Goal: Task Accomplishment & Management: Use online tool/utility

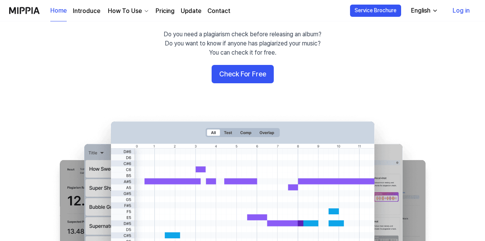
scroll to position [55, 0]
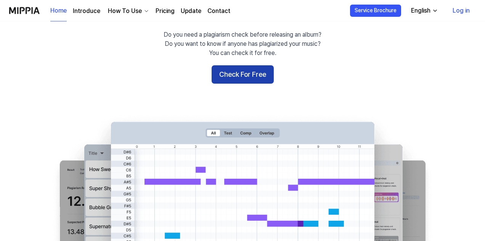
click at [220, 68] on button "Check For Free" at bounding box center [243, 74] width 62 height 18
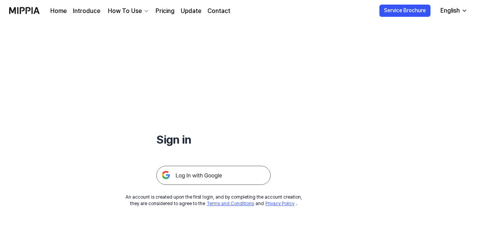
click at [166, 169] on img at bounding box center [213, 175] width 114 height 19
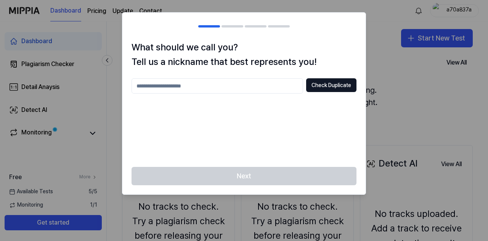
click at [274, 85] on input "text" at bounding box center [218, 85] width 172 height 15
type input "****"
click at [323, 86] on button "Check Duplicate" at bounding box center [331, 85] width 50 height 14
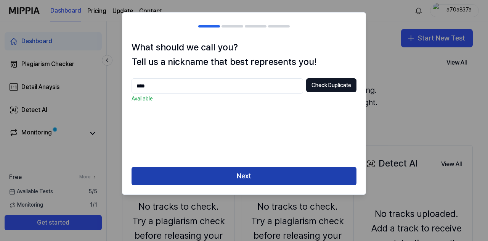
click at [241, 184] on button "Next" at bounding box center [244, 176] width 225 height 18
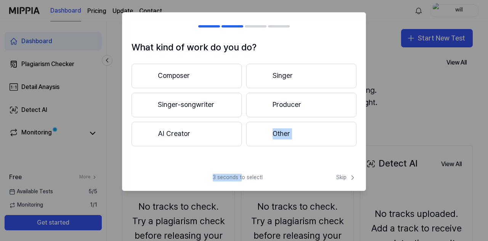
click at [225, 159] on div "What kind of work do you do? Composer Singer Singer-songwriter Producer AI Crea…" at bounding box center [244, 101] width 244 height 178
click at [186, 167] on div "What kind of work do you do? Composer Singer Singer-songwriter Producer AI Crea…" at bounding box center [243, 103] width 243 height 127
click at [290, 136] on button "Other" at bounding box center [301, 134] width 110 height 24
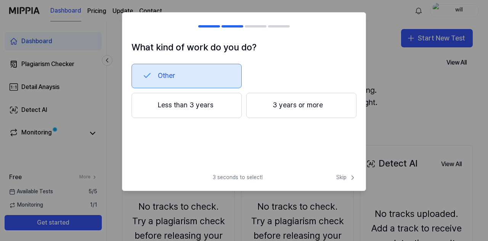
click at [203, 110] on button "Less than 3 years" at bounding box center [187, 105] width 110 height 25
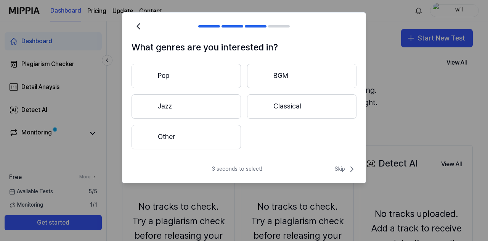
click at [185, 145] on button "Other" at bounding box center [186, 137] width 109 height 24
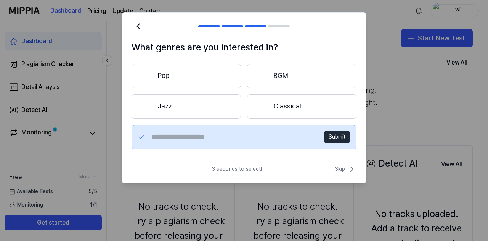
click at [281, 138] on input "text" at bounding box center [233, 137] width 164 height 12
click at [184, 64] on button "Pop" at bounding box center [186, 76] width 109 height 24
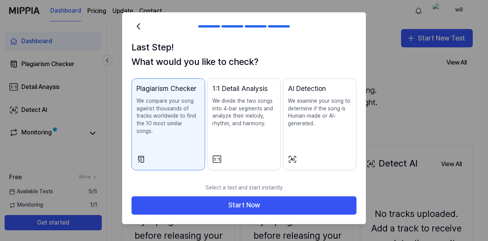
drag, startPoint x: 301, startPoint y: 97, endPoint x: 201, endPoint y: 108, distance: 100.9
click at [201, 108] on div "Plagiarism Checker We compare your song against thousands of tracks worldwide t…" at bounding box center [244, 124] width 225 height 92
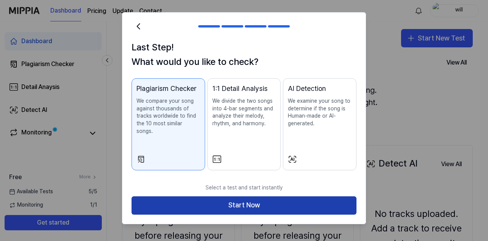
click at [207, 196] on button "Start Now" at bounding box center [244, 205] width 225 height 18
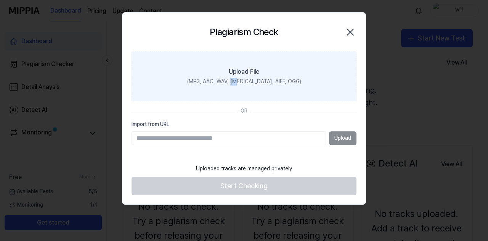
drag, startPoint x: 250, startPoint y: 80, endPoint x: 244, endPoint y: 78, distance: 6.5
click at [244, 78] on div "(MP3, AAC, WAV, [MEDICAL_DATA], AIFF, OGG)" at bounding box center [244, 82] width 114 height 8
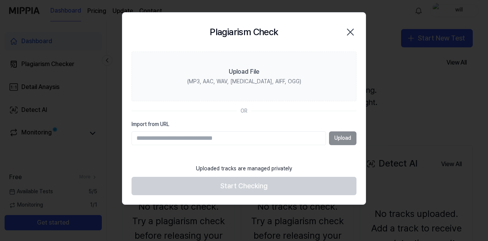
click at [241, 119] on section "Upload File (MP3, AAC, WAV, FLAC, AIFF, OGG) OR Import from URL Upload" at bounding box center [243, 105] width 243 height 109
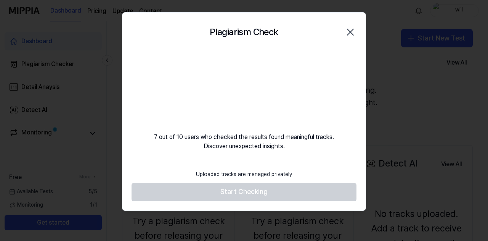
click at [217, 85] on video at bounding box center [243, 87] width 73 height 73
click at [211, 195] on footer "Uploaded tracks are managed privately Start Checking" at bounding box center [244, 183] width 225 height 35
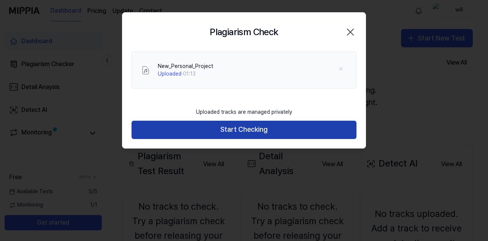
click at [209, 134] on button "Start Checking" at bounding box center [244, 130] width 225 height 18
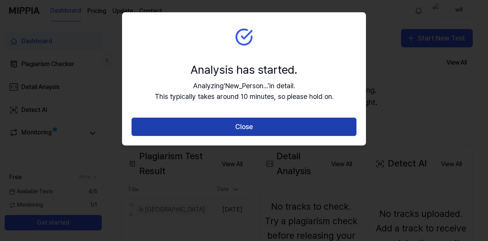
click at [226, 128] on button "Close" at bounding box center [244, 126] width 225 height 18
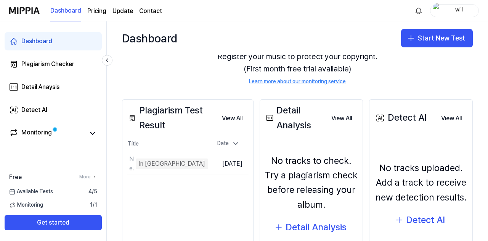
scroll to position [45, 0]
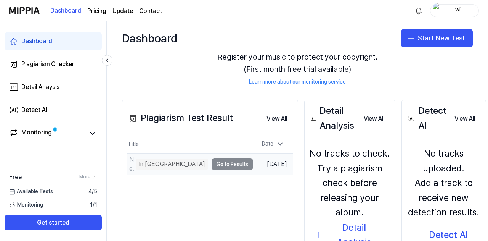
click at [189, 161] on td "New_Personal_Project In Queue Go to Results" at bounding box center [190, 163] width 126 height 21
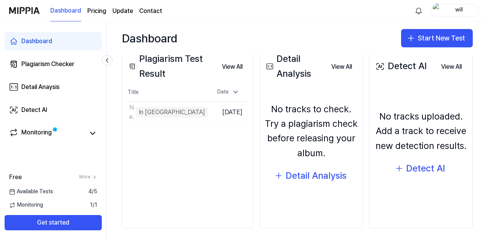
scroll to position [100, 0]
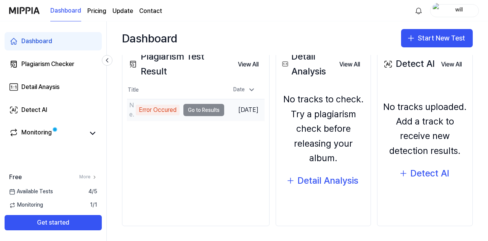
click at [199, 107] on td "New_Personal_Project Error Occured Go to Results" at bounding box center [175, 109] width 97 height 21
click at [149, 113] on div "Error Occured" at bounding box center [158, 110] width 44 height 11
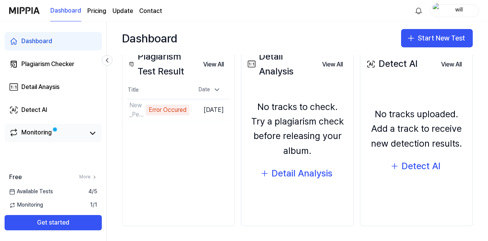
click at [48, 129] on div "Monitoring" at bounding box center [36, 133] width 31 height 11
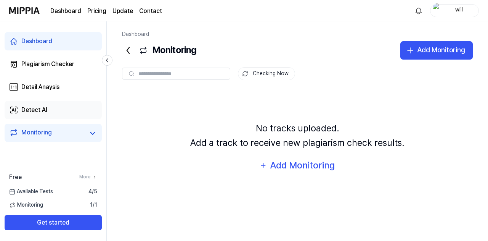
click at [35, 103] on link "Detect AI" at bounding box center [53, 110] width 97 height 18
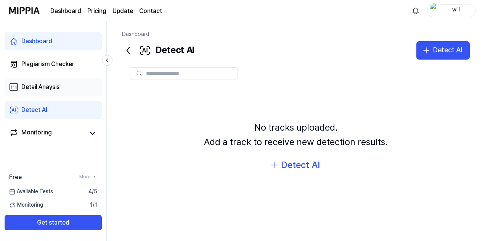
click at [33, 87] on div "Detail Anaysis" at bounding box center [40, 86] width 38 height 9
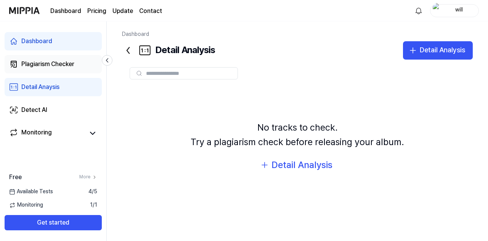
click at [31, 66] on div "Plagiarism Checker" at bounding box center [47, 63] width 53 height 9
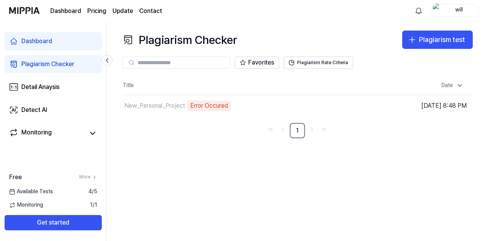
click at [31, 66] on div "Plagiarism Checker" at bounding box center [47, 63] width 53 height 9
click at [216, 109] on div "Error Occured" at bounding box center [209, 105] width 44 height 11
click at [339, 105] on td "New_Personal_Project Error Occured Go to Results" at bounding box center [253, 105] width 263 height 21
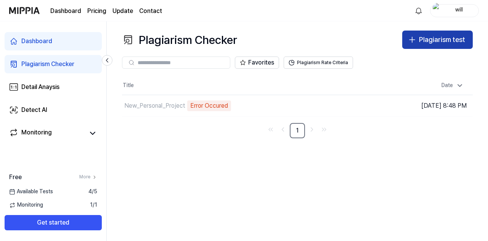
click at [413, 40] on icon "button" at bounding box center [412, 40] width 5 height 0
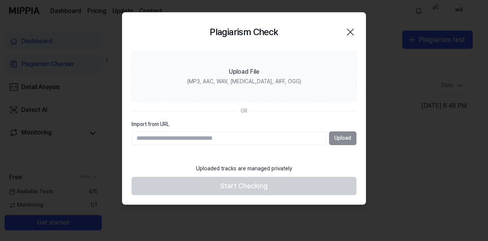
click at [334, 131] on div "Upload" at bounding box center [244, 138] width 225 height 14
click at [338, 145] on section "Upload File (MP3, AAC, WAV, FLAC, AIFF, OGG) OR Import from URL Upload" at bounding box center [243, 105] width 243 height 109
click at [331, 134] on div "Upload" at bounding box center [244, 138] width 225 height 14
click at [320, 135] on input "Import from URL" at bounding box center [229, 138] width 195 height 14
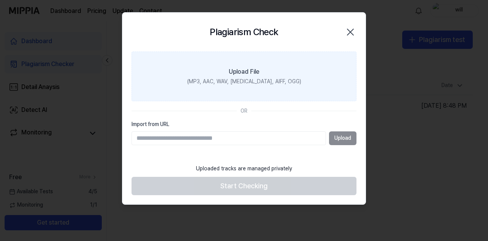
click at [245, 82] on div "(MP3, AAC, WAV, [MEDICAL_DATA], AIFF, OGG)" at bounding box center [244, 82] width 114 height 8
click at [0, 0] on input "Upload File (MP3, AAC, WAV, [MEDICAL_DATA], AIFF, OGG)" at bounding box center [0, 0] width 0 height 0
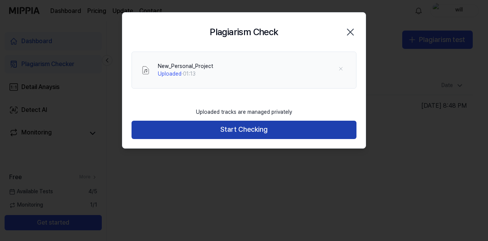
click at [226, 133] on button "Start Checking" at bounding box center [244, 130] width 225 height 18
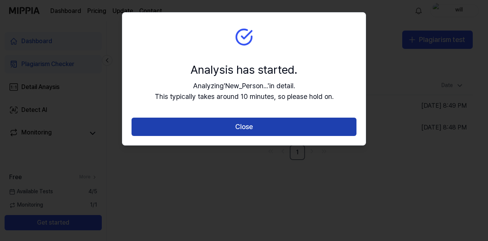
click at [290, 125] on button "Close" at bounding box center [244, 126] width 225 height 18
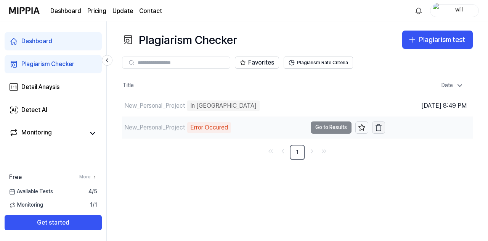
click at [380, 127] on icon "button" at bounding box center [379, 128] width 8 height 8
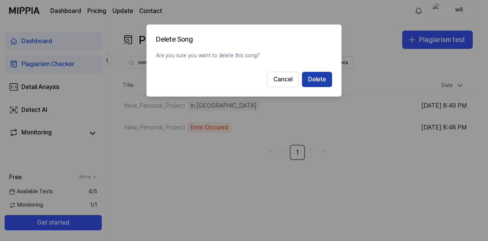
click at [315, 84] on button "Delete" at bounding box center [317, 79] width 30 height 15
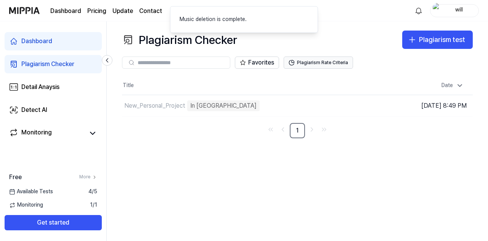
click at [321, 61] on button "Plagiarism Rate Criteria" at bounding box center [318, 62] width 69 height 12
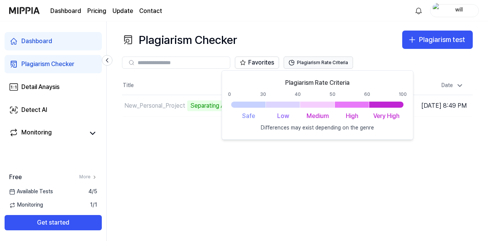
click at [321, 61] on button "Plagiarism Rate Criteria" at bounding box center [318, 62] width 69 height 12
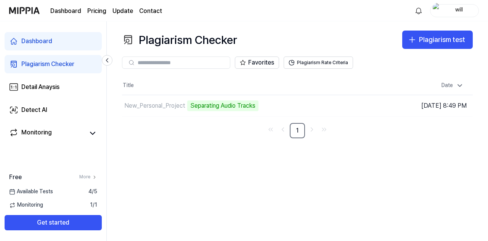
click at [85, 188] on div "Available Tests 4 / 5" at bounding box center [53, 192] width 106 height 8
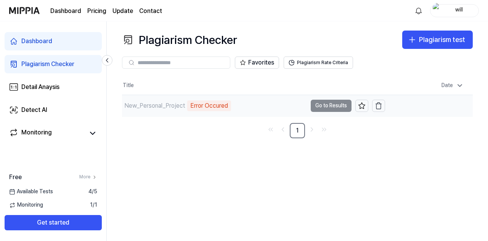
click at [192, 107] on div "Error Occured" at bounding box center [209, 105] width 44 height 11
click at [40, 93] on link "Detail Anaysis" at bounding box center [53, 87] width 97 height 18
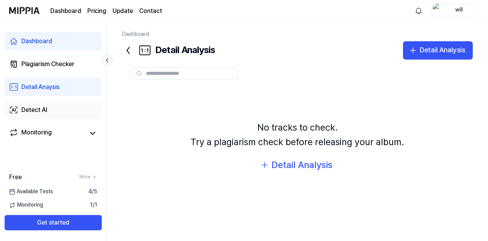
click at [55, 116] on link "Detect AI" at bounding box center [53, 110] width 97 height 18
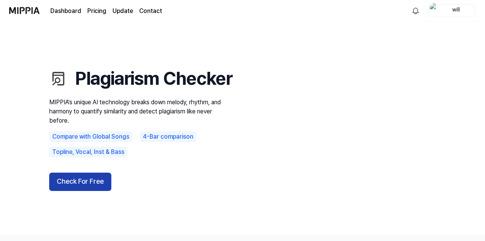
click at [84, 191] on button "Check For Free" at bounding box center [80, 181] width 62 height 18
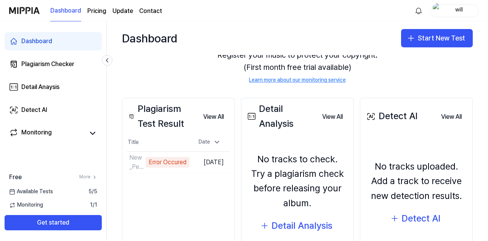
scroll to position [47, 0]
click at [205, 114] on button "View All" at bounding box center [213, 116] width 33 height 15
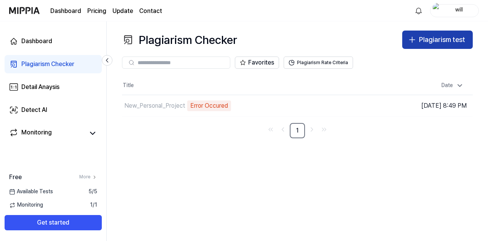
click at [408, 32] on button "Plagiarism test" at bounding box center [437, 40] width 71 height 18
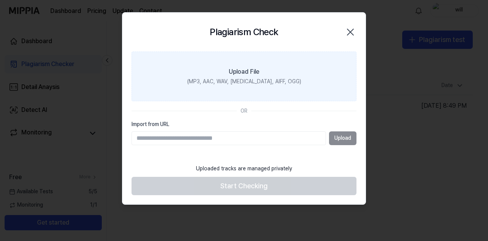
click at [236, 78] on div "(MP3, AAC, WAV, [MEDICAL_DATA], AIFF, OGG)" at bounding box center [244, 82] width 114 height 8
click at [0, 0] on input "Upload File (MP3, AAC, WAV, [MEDICAL_DATA], AIFF, OGG)" at bounding box center [0, 0] width 0 height 0
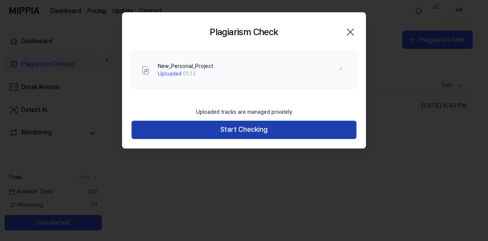
click at [249, 126] on button "Start Checking" at bounding box center [244, 130] width 225 height 18
